Goal: Transaction & Acquisition: Download file/media

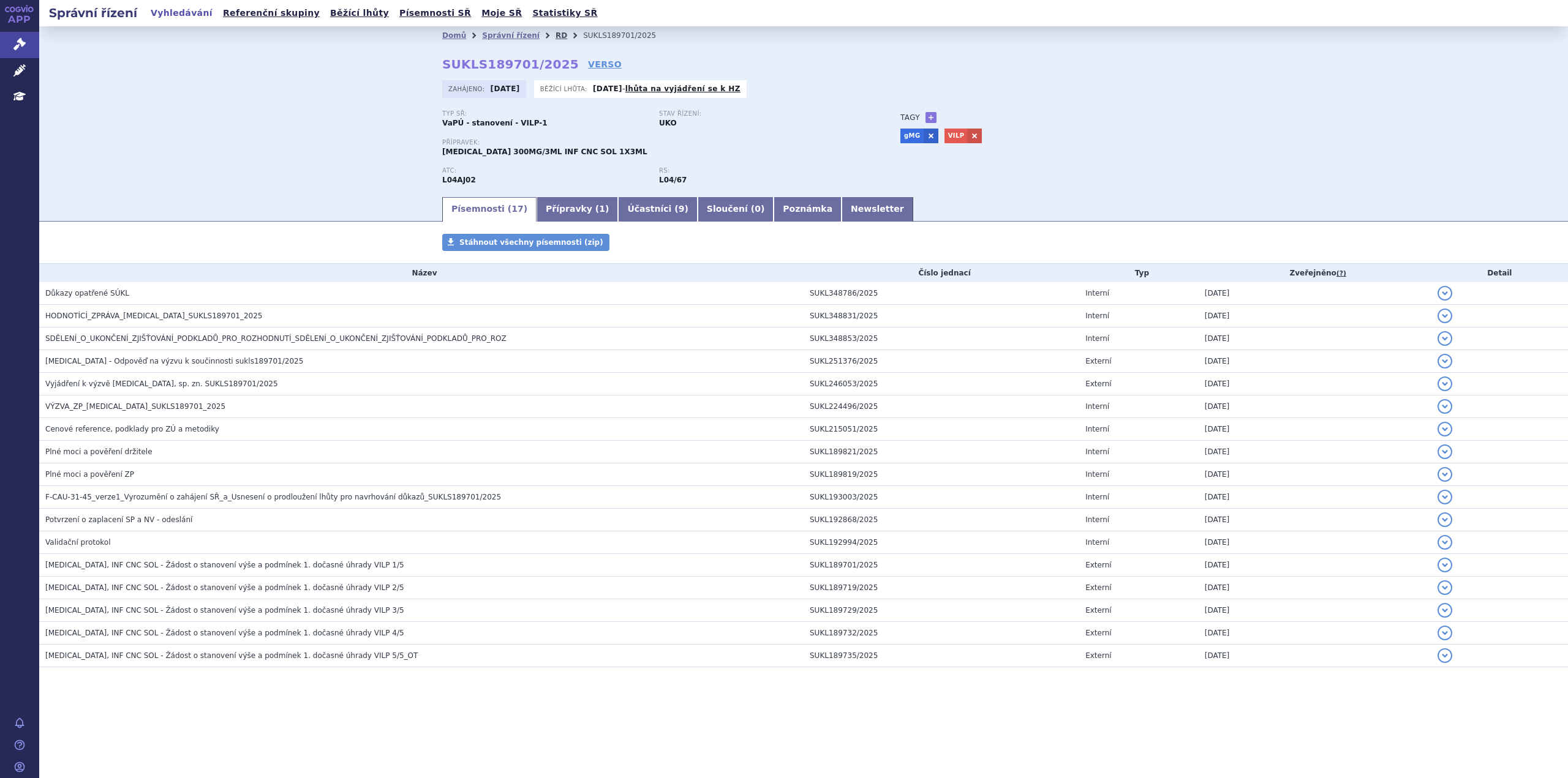
click at [556, 37] on link "RD" at bounding box center [561, 35] width 12 height 8
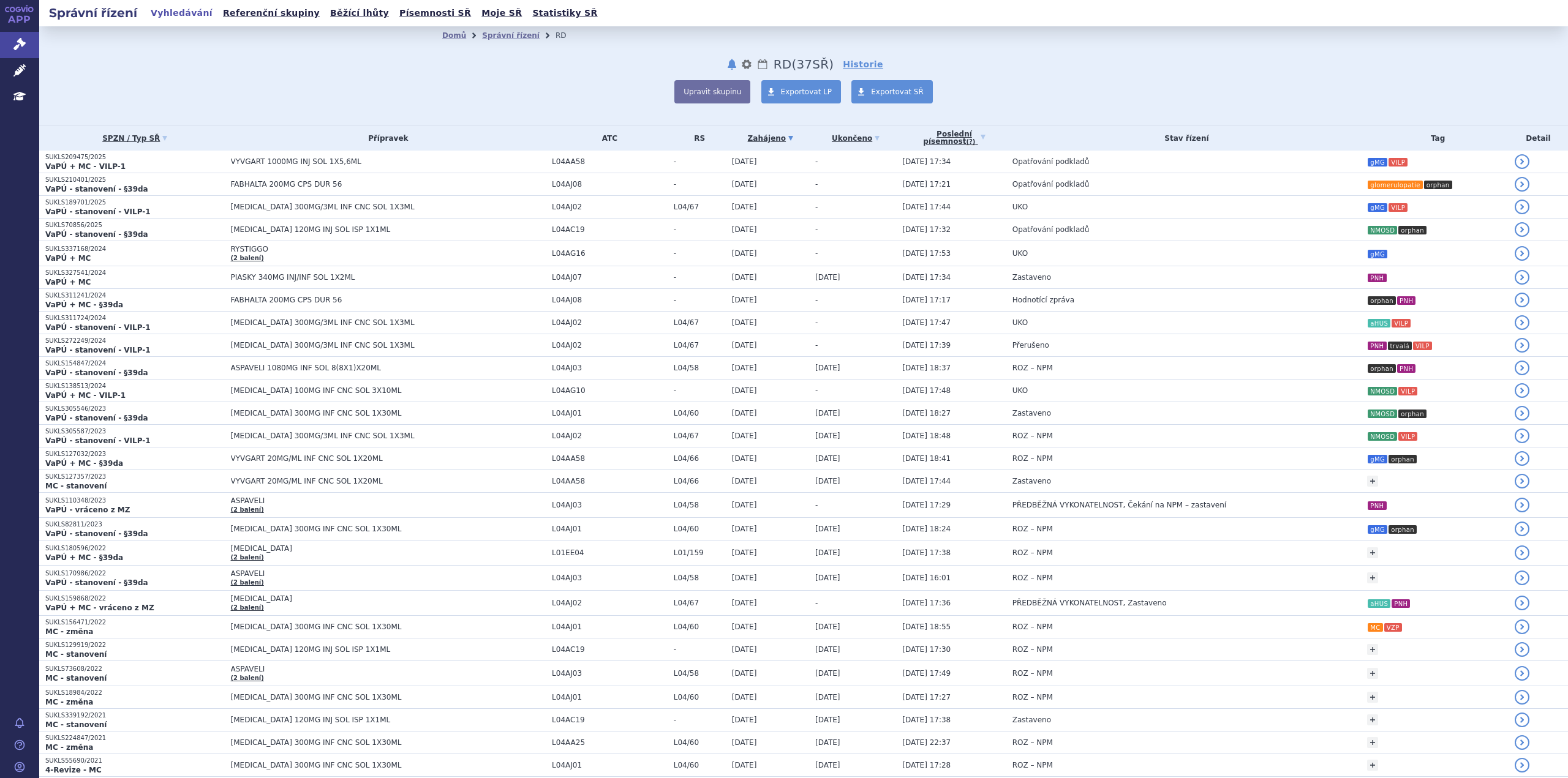
click at [399, 161] on span "VYVGART 1000MG INJ SOL 1X5,6ML" at bounding box center [384, 161] width 306 height 8
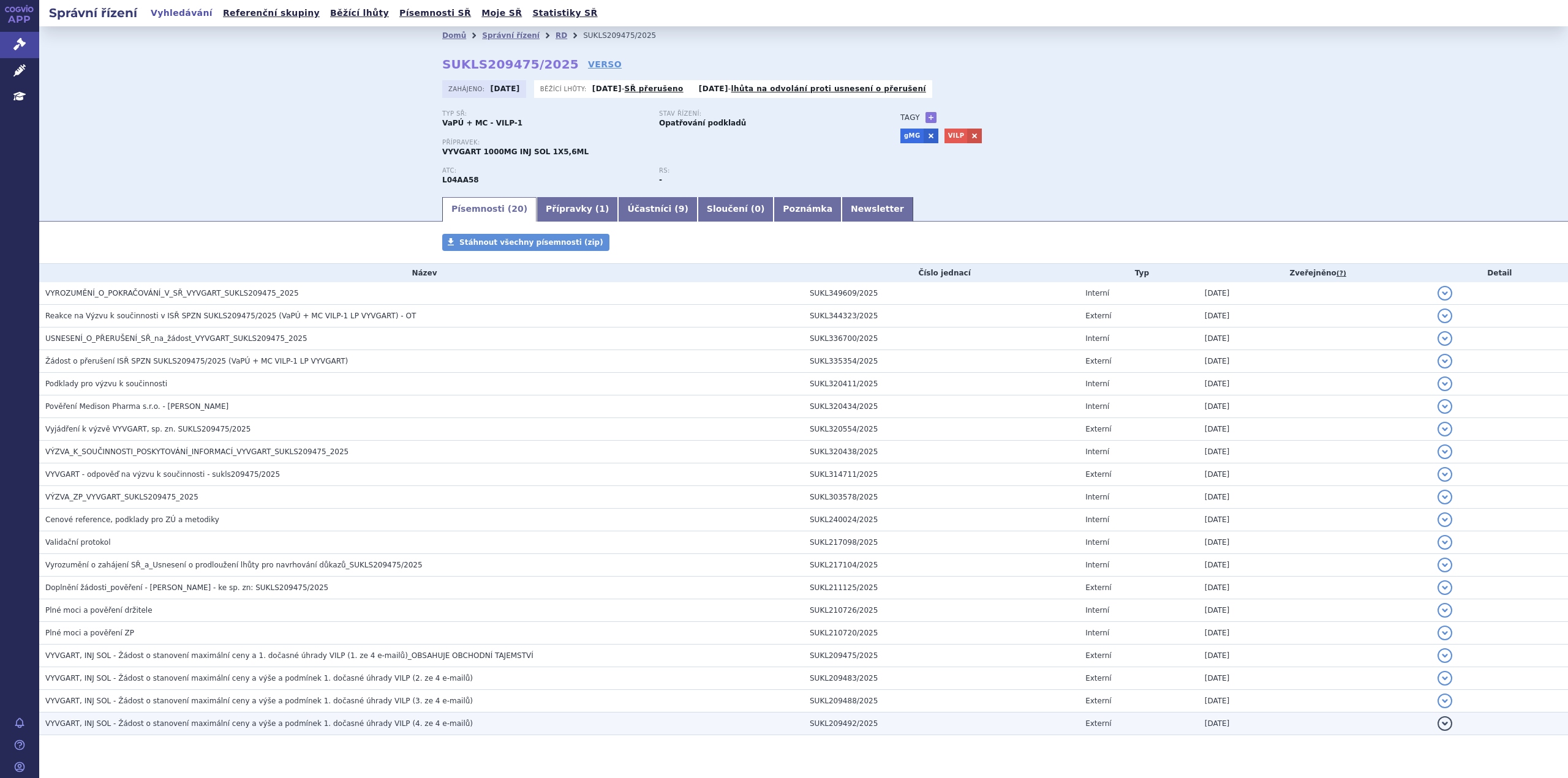
scroll to position [30, 0]
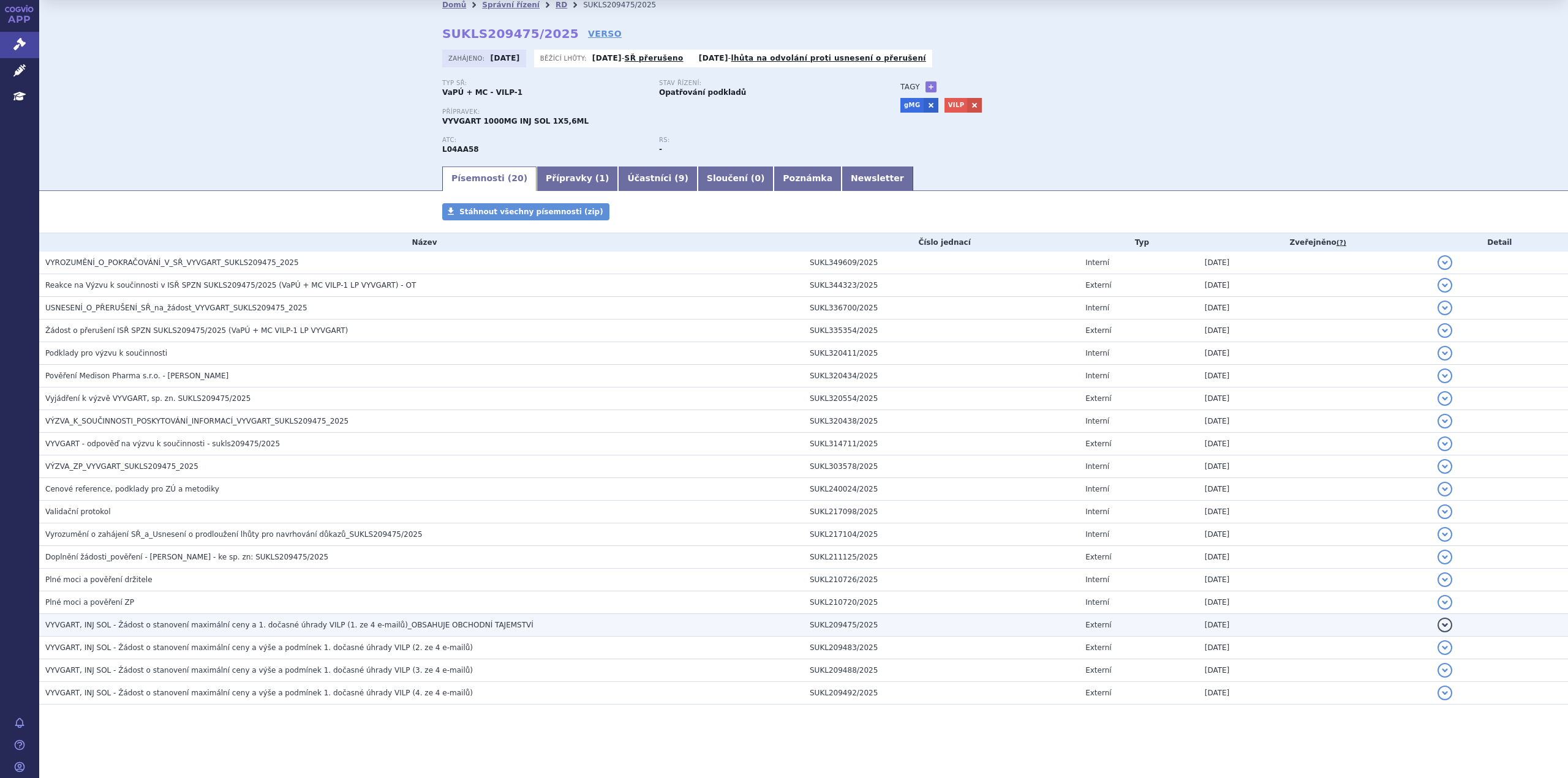
click at [406, 621] on span "VYVGART, INJ SOL - Žádost o stanovení maximální ceny a 1. dočasné úhrady VILP (…" at bounding box center [289, 625] width 488 height 8
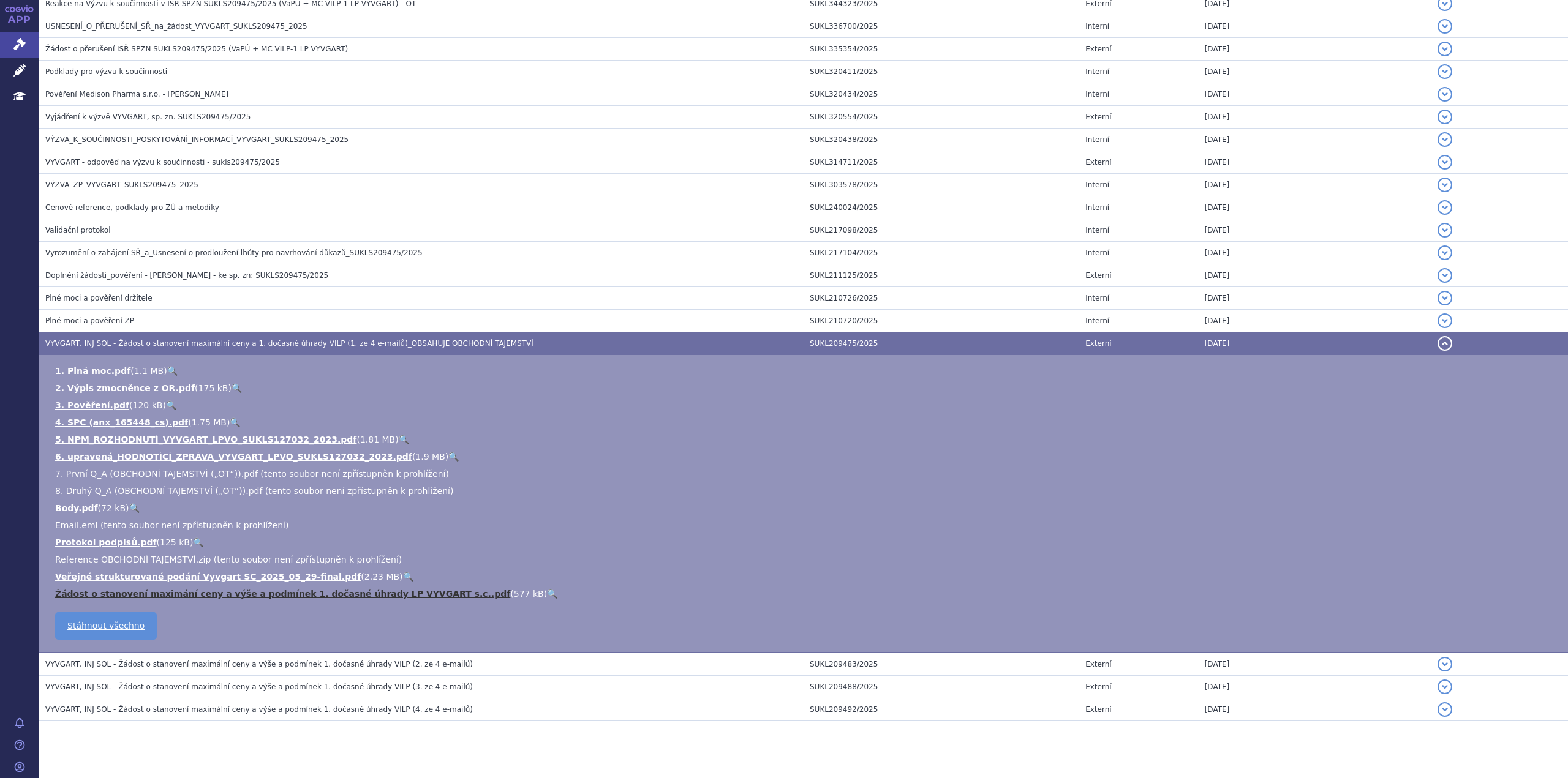
scroll to position [329, 0]
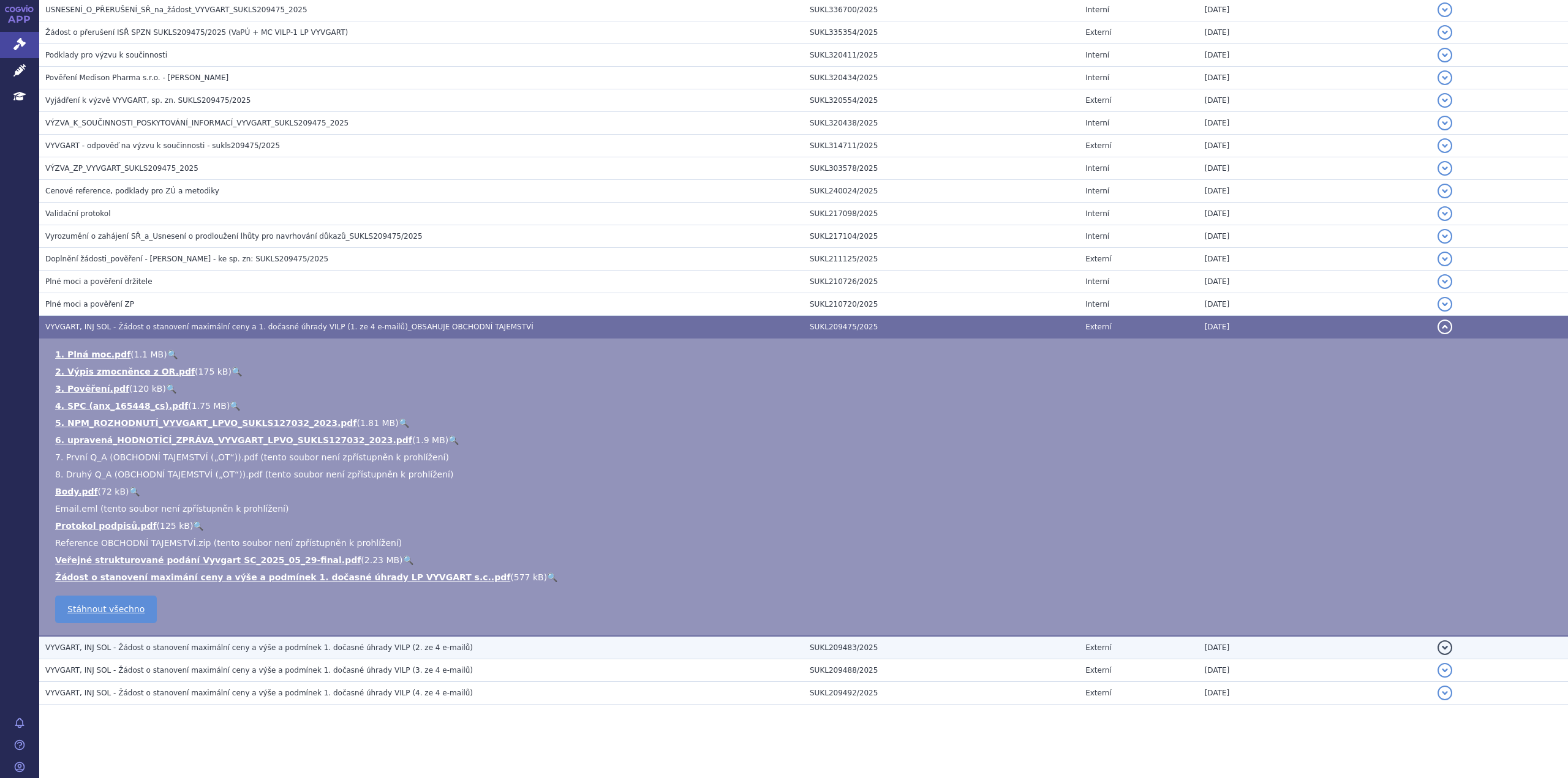
click at [372, 650] on span "VYVGART, INJ SOL - Žádost o stanovení maximální ceny a výše a podmínek 1. dočas…" at bounding box center [259, 648] width 428 height 8
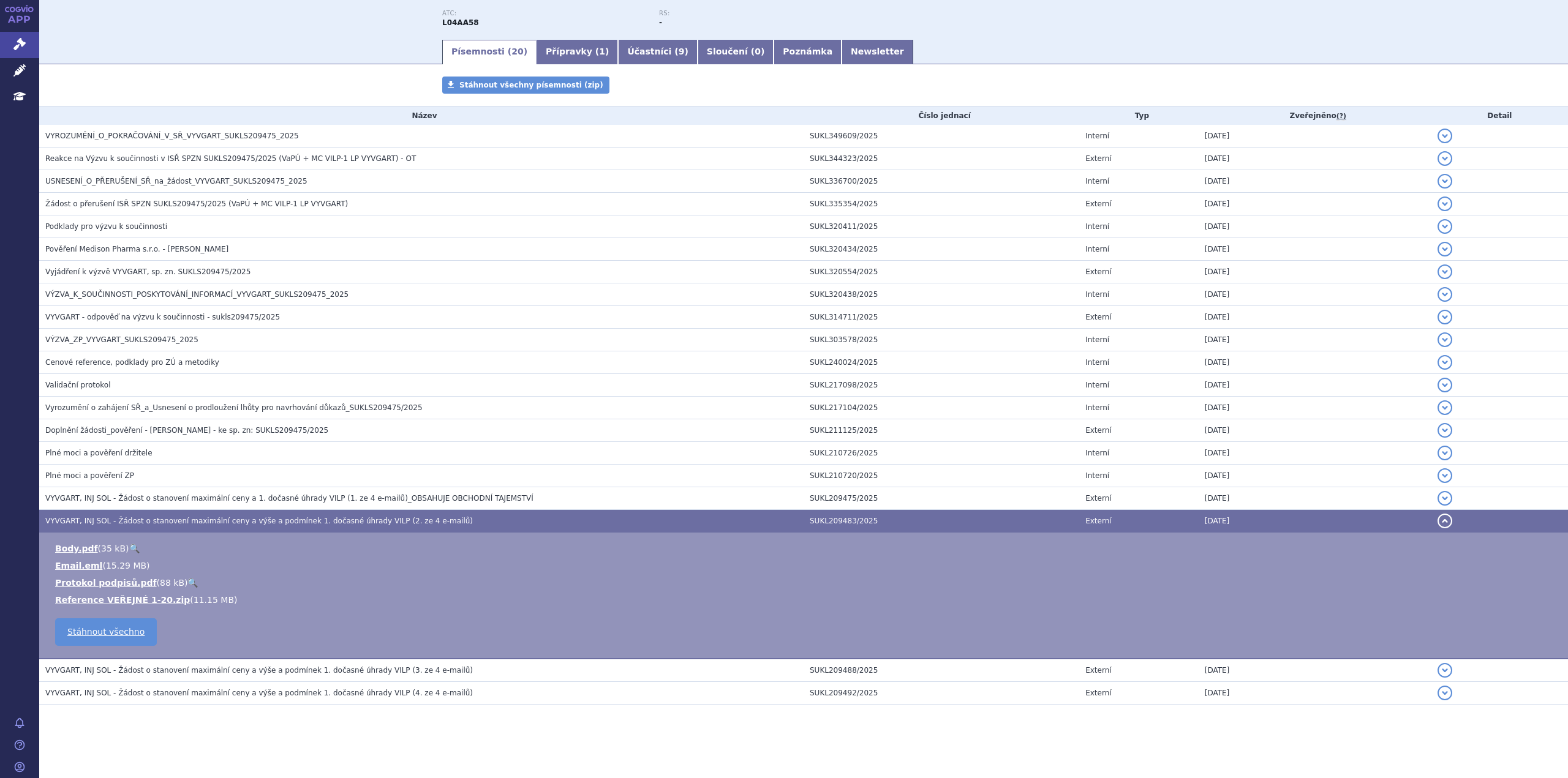
scroll to position [157, 0]
click at [129, 596] on link "Reference VEŘEJNÉ 1-20.zip" at bounding box center [123, 600] width 134 height 10
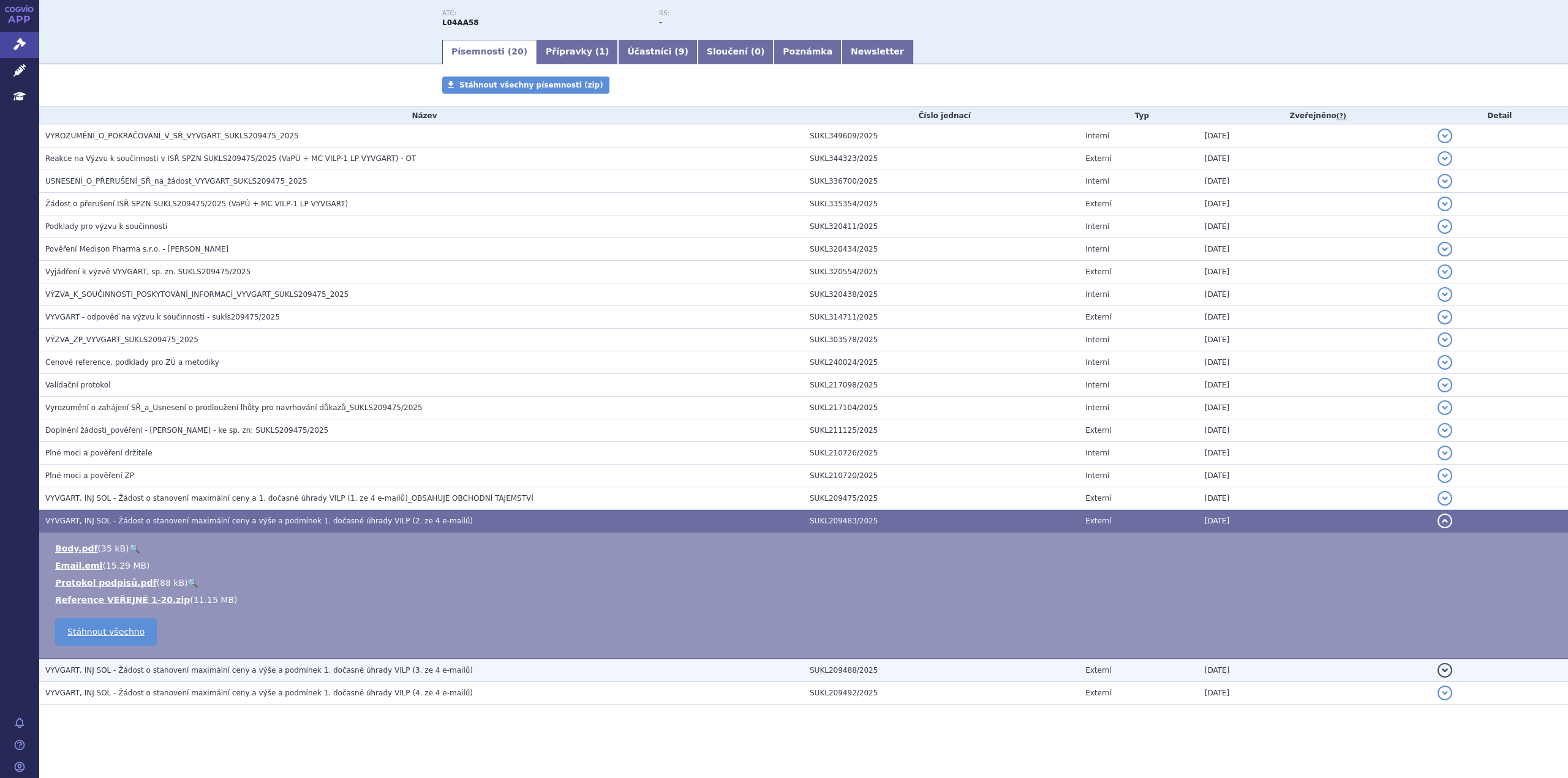
click at [281, 671] on span "VYVGART, INJ SOL - Žádost o stanovení maximální ceny a výše a podmínek 1. dočas…" at bounding box center [259, 670] width 428 height 8
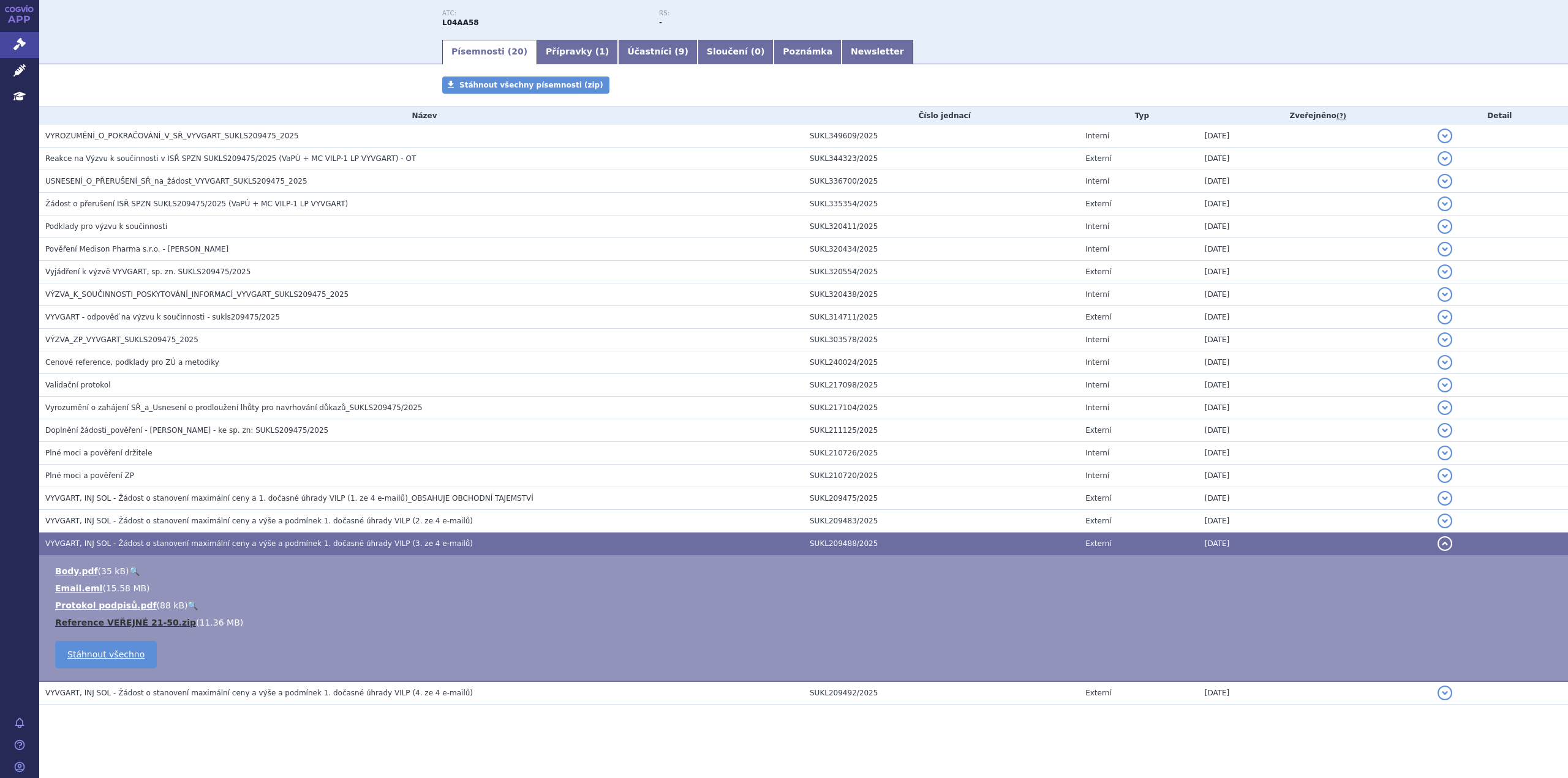
click at [124, 618] on link "Reference VEŘEJNÉ 21-50.zip" at bounding box center [125, 623] width 141 height 10
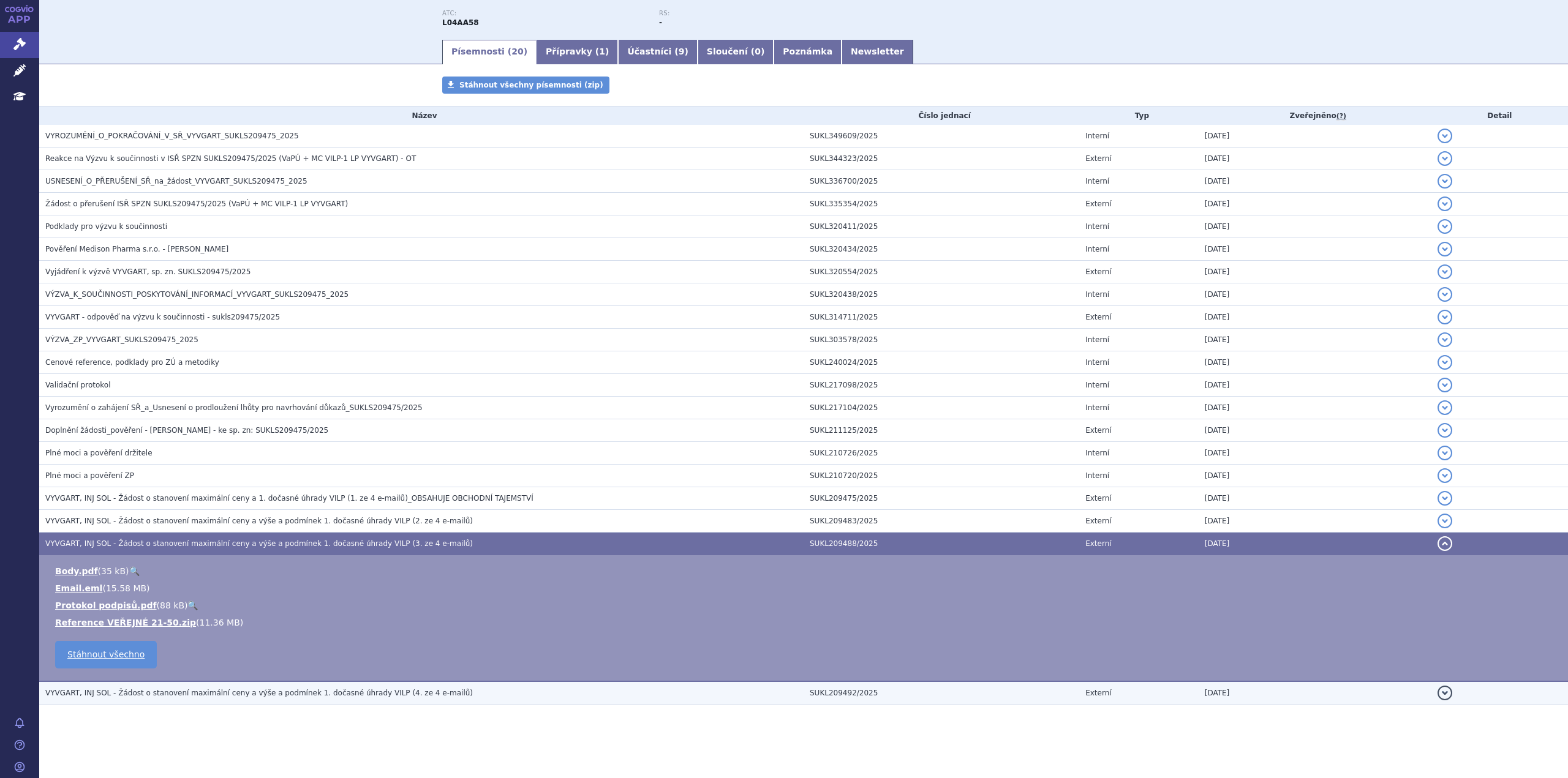
click at [293, 692] on span "VYVGART, INJ SOL - Žádost o stanovení maximální ceny a výše a podmínek 1. dočas…" at bounding box center [259, 693] width 428 height 8
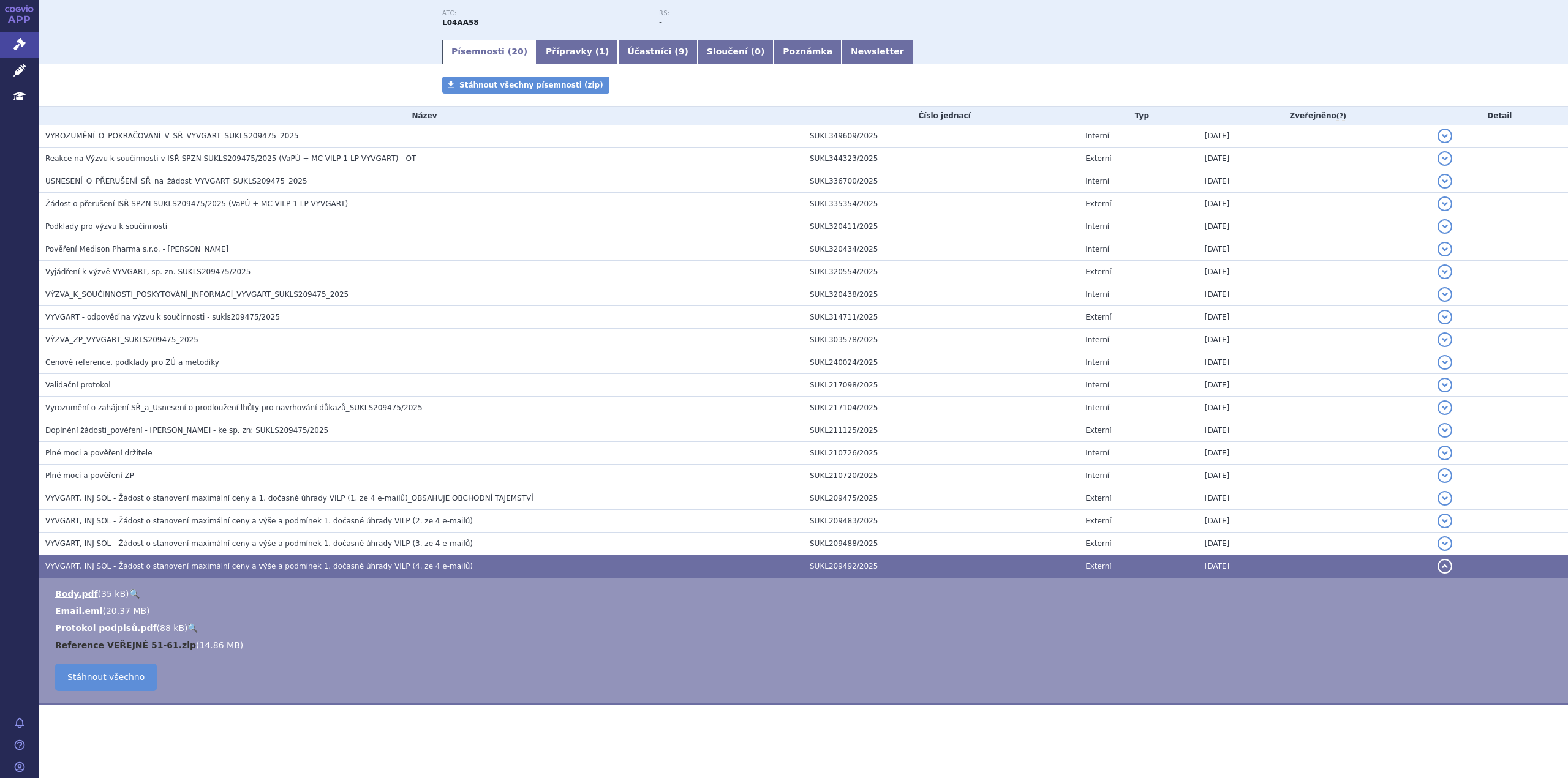
click at [119, 640] on link "Reference VEŘEJNÉ 51-61.zip" at bounding box center [125, 645] width 141 height 10
